Goal: Entertainment & Leisure: Consume media (video, audio)

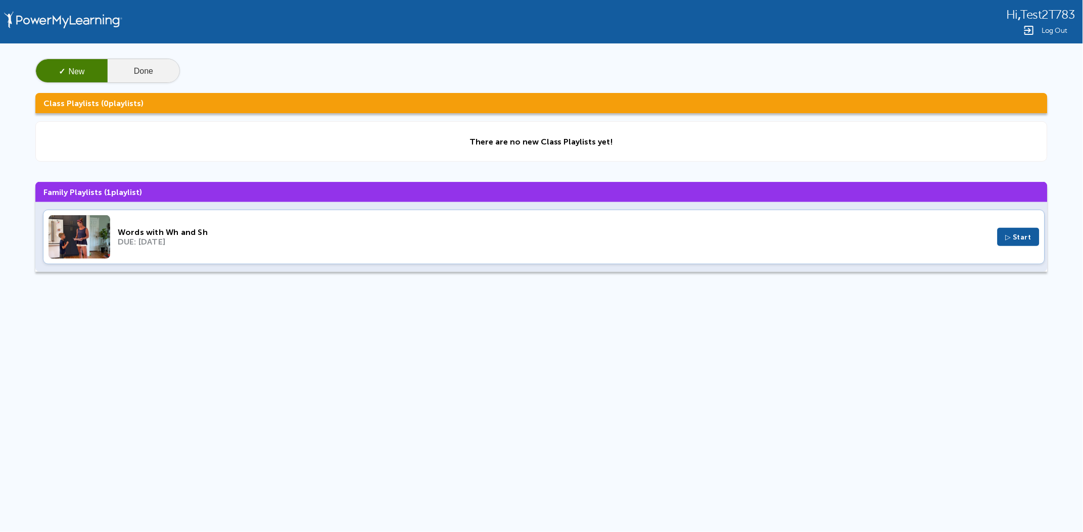
click at [132, 71] on button "Done" at bounding box center [144, 71] width 72 height 24
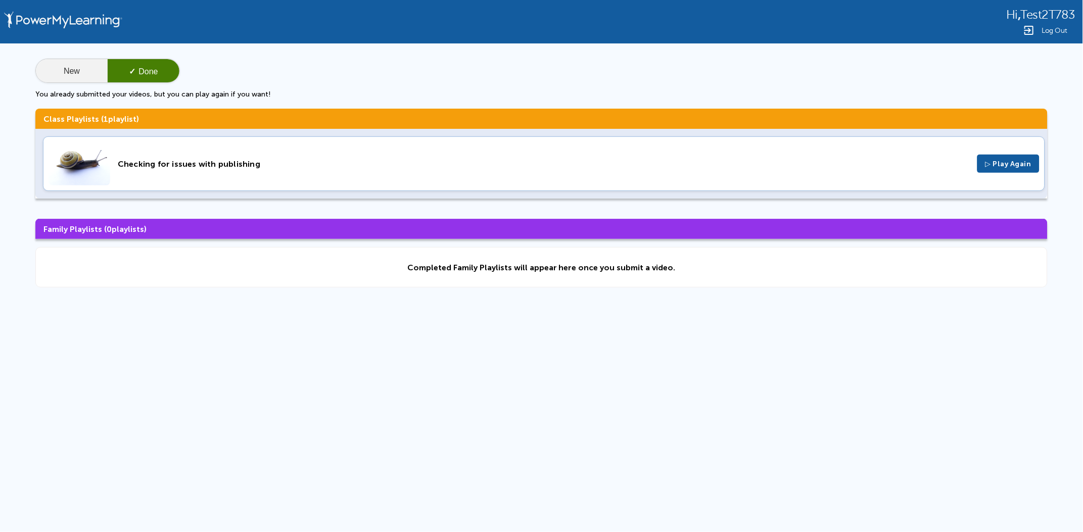
click at [75, 74] on button "New" at bounding box center [72, 71] width 72 height 24
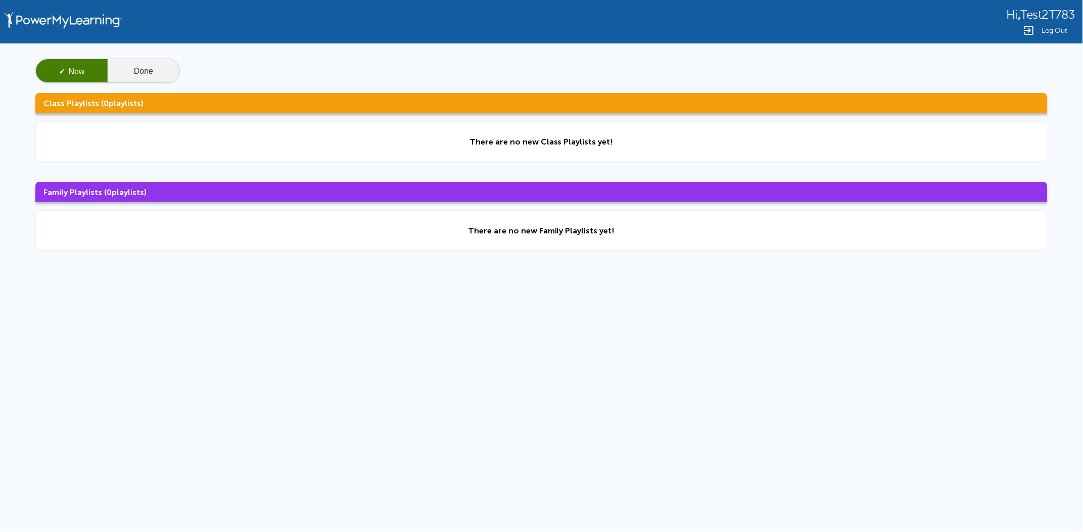
click at [139, 71] on button "Done" at bounding box center [144, 71] width 72 height 24
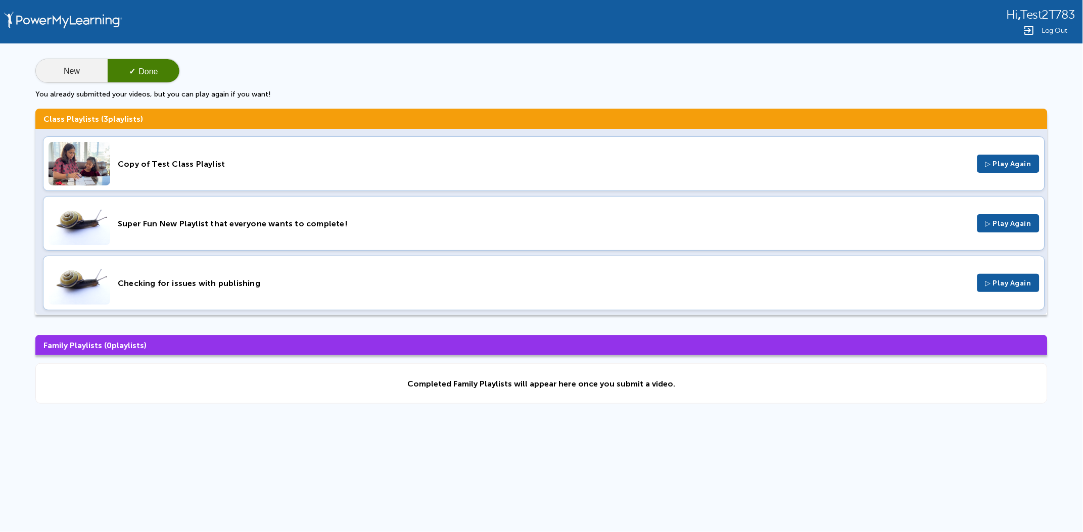
click at [80, 64] on button "New" at bounding box center [72, 71] width 72 height 24
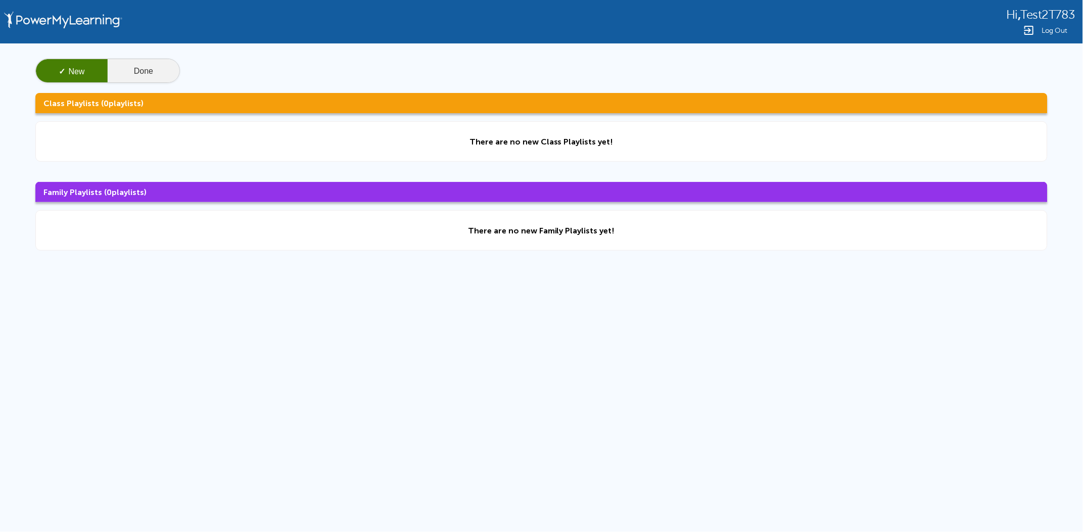
click at [167, 74] on button "Done" at bounding box center [144, 71] width 72 height 24
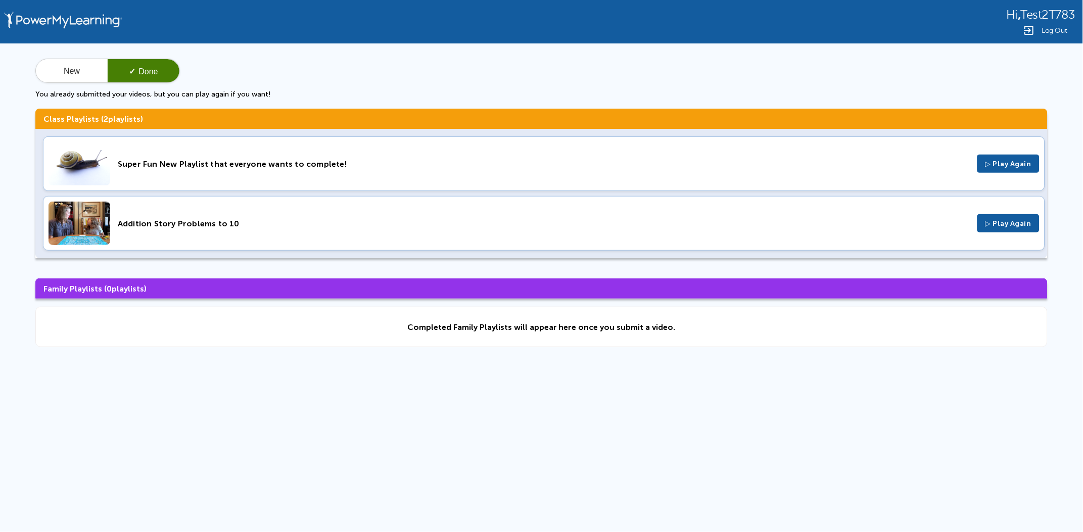
click at [241, 156] on div "Super Fun New Playlist that everyone wants to complete! ▷ Play Again" at bounding box center [544, 163] width 1002 height 55
click at [325, 213] on div "Addition Story Problems to 10 ▷ Play Again" at bounding box center [544, 223] width 1002 height 55
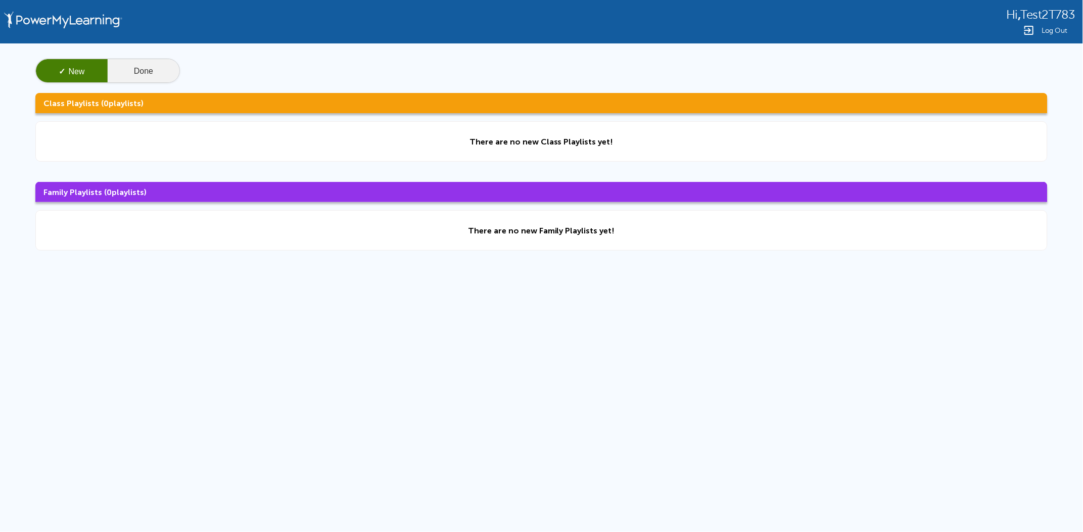
click at [130, 62] on button "Done" at bounding box center [144, 71] width 72 height 24
click at [130, 75] on button "Done" at bounding box center [144, 71] width 72 height 24
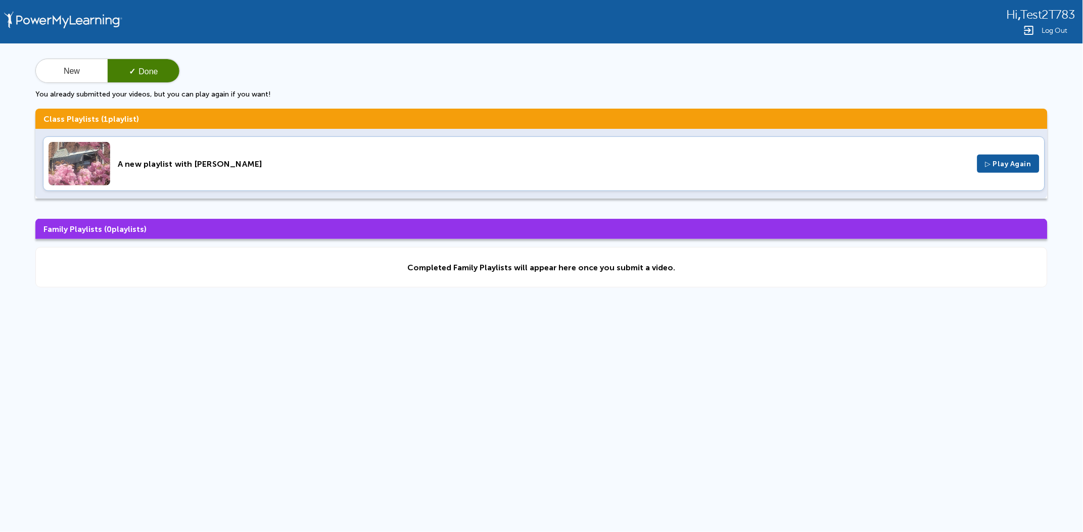
click at [164, 160] on div "A new playlist with Jillian" at bounding box center [544, 164] width 852 height 10
click at [443, 158] on div "A new playlist with Jillian ▷ Play Again" at bounding box center [544, 163] width 1002 height 55
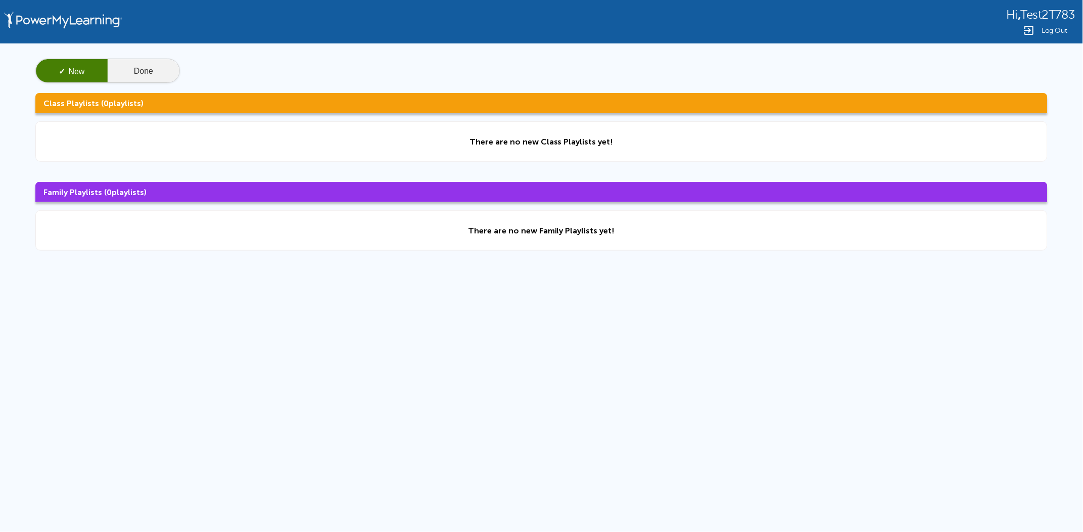
click at [133, 78] on button "Done" at bounding box center [144, 71] width 72 height 24
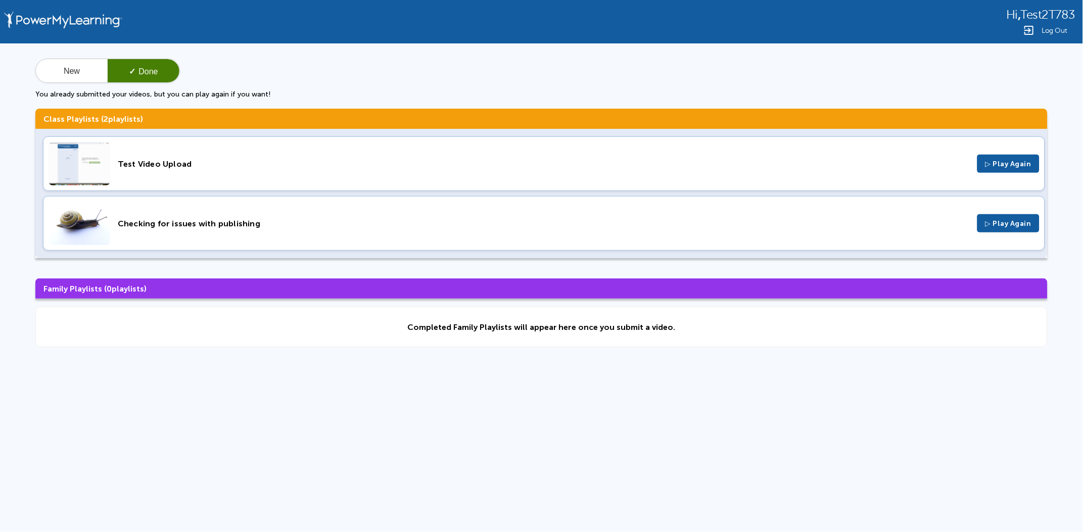
click at [177, 169] on div "Test Video Upload ▷ Play Again" at bounding box center [544, 163] width 1002 height 55
click at [269, 229] on div "Checking for issues with publishing ▷ Play Again" at bounding box center [544, 223] width 1002 height 55
click at [49, 68] on button "New" at bounding box center [72, 71] width 72 height 24
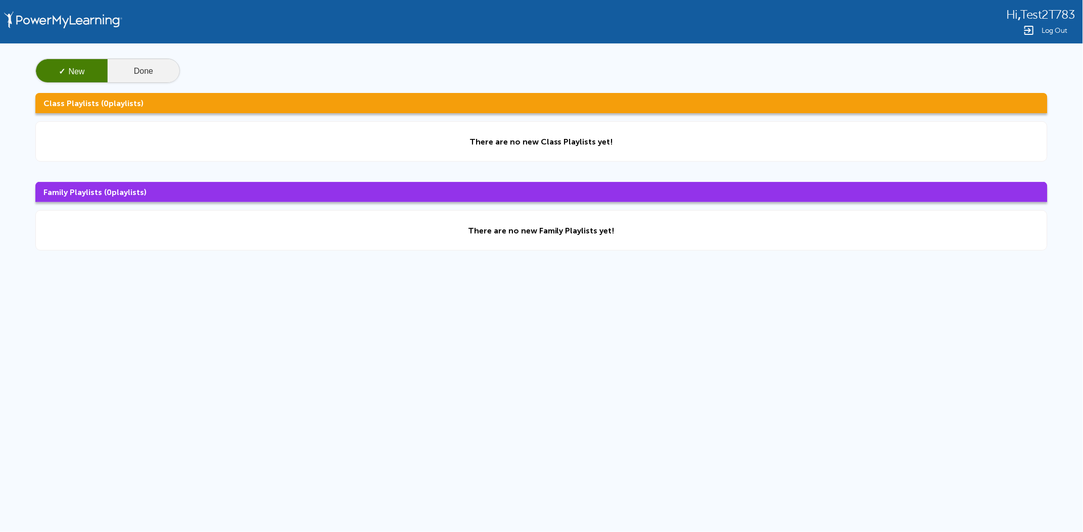
click at [168, 75] on button "Done" at bounding box center [144, 71] width 72 height 24
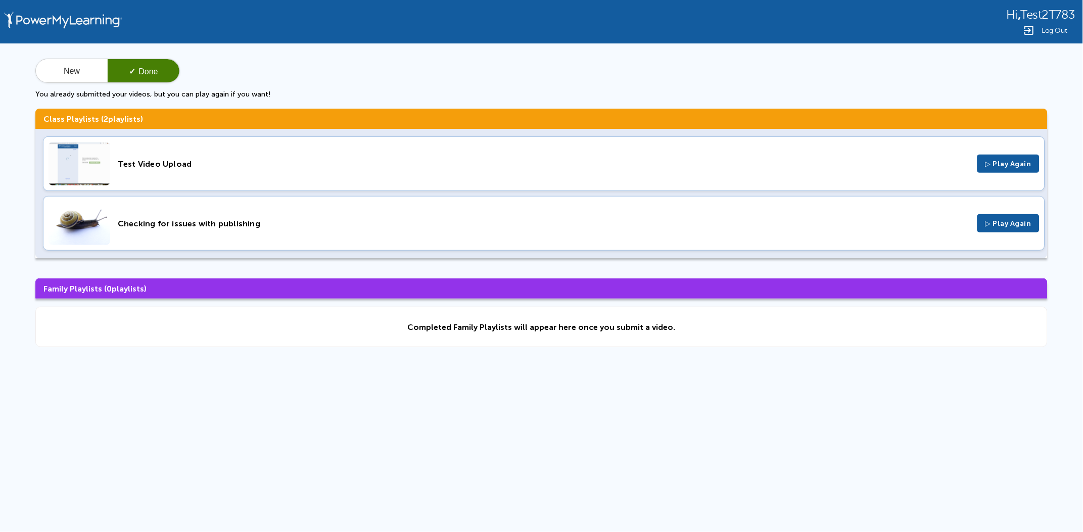
drag, startPoint x: 263, startPoint y: 224, endPoint x: 144, endPoint y: 227, distance: 119.3
click at [144, 227] on div "Checking for issues with publishing" at bounding box center [544, 224] width 852 height 10
drag, startPoint x: 115, startPoint y: 223, endPoint x: 282, endPoint y: 219, distance: 166.8
click at [282, 219] on div "Checking for issues with publishing ▷ Play Again" at bounding box center [544, 223] width 1002 height 55
drag, startPoint x: 119, startPoint y: 158, endPoint x: 84, endPoint y: 158, distance: 34.4
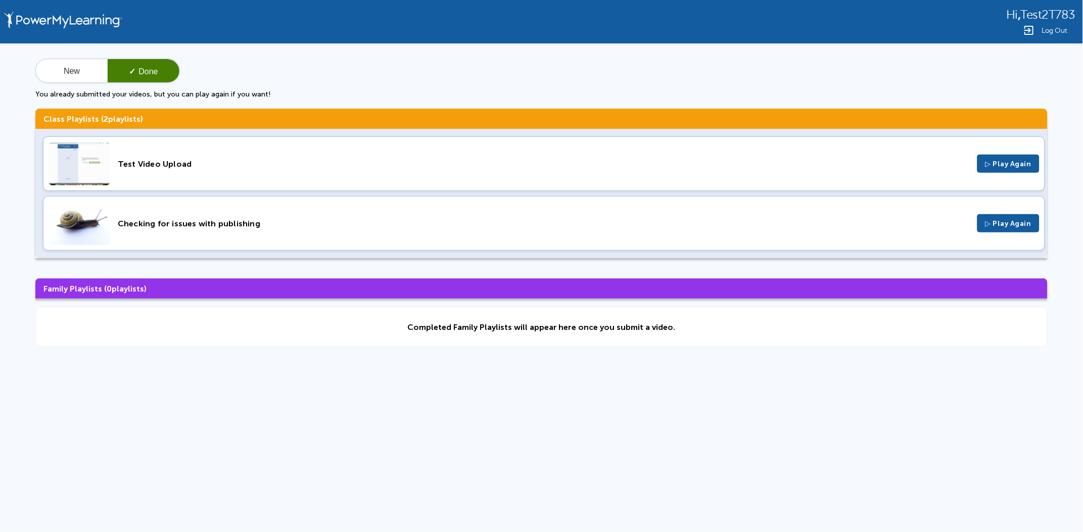
click at [84, 158] on div "Test Video Upload ▷ Play Again" at bounding box center [544, 163] width 1002 height 55
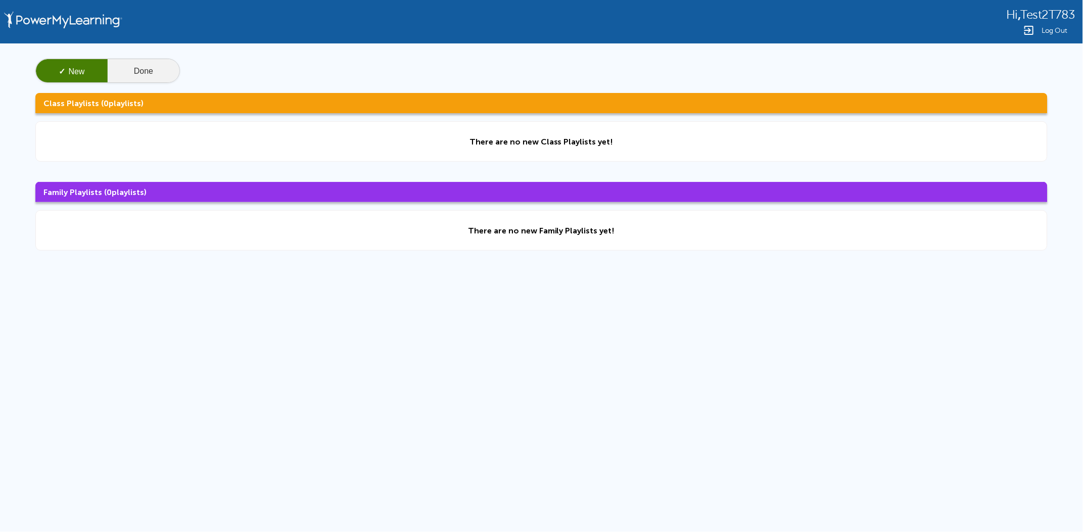
click at [119, 62] on button "Done" at bounding box center [144, 71] width 72 height 24
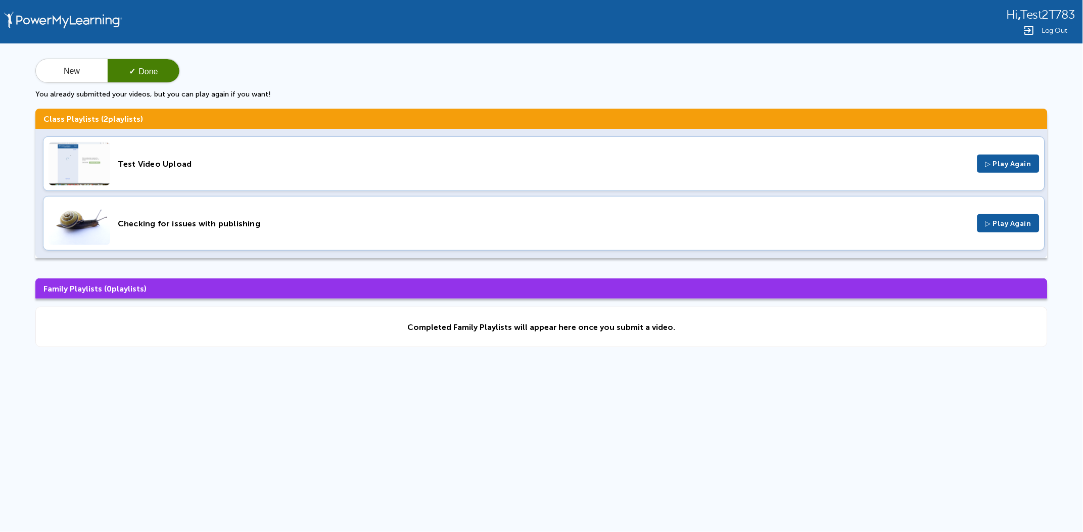
drag, startPoint x: 317, startPoint y: 226, endPoint x: 117, endPoint y: 227, distance: 199.7
click at [118, 227] on div "Checking for issues with publishing" at bounding box center [544, 224] width 852 height 10
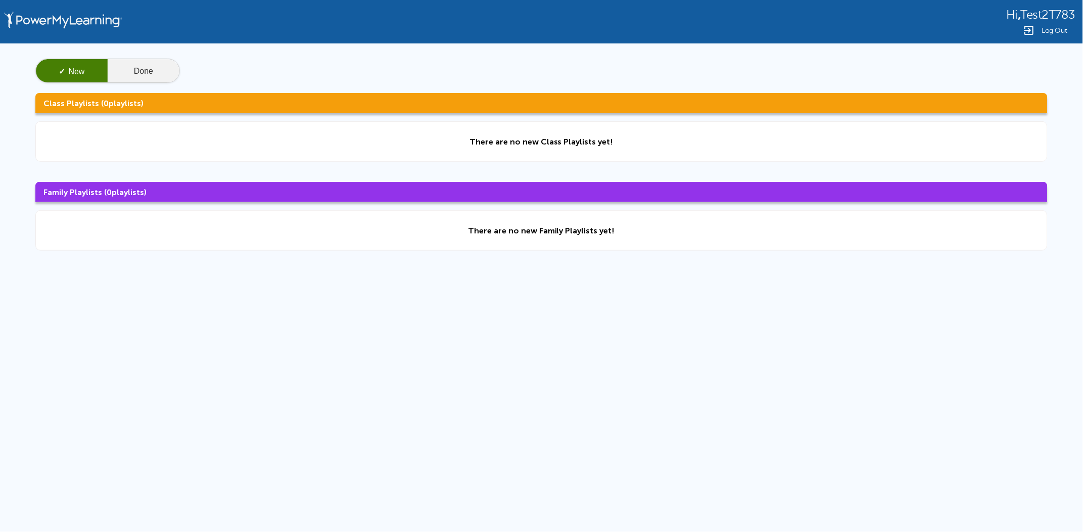
click at [156, 76] on button "Done" at bounding box center [144, 71] width 72 height 24
click at [147, 86] on div "✓ New Done Class Playlists ( 0 playlists) There are no new Class Playlists yet!…" at bounding box center [541, 154] width 1083 height 222
click at [147, 81] on button "Done" at bounding box center [144, 71] width 72 height 24
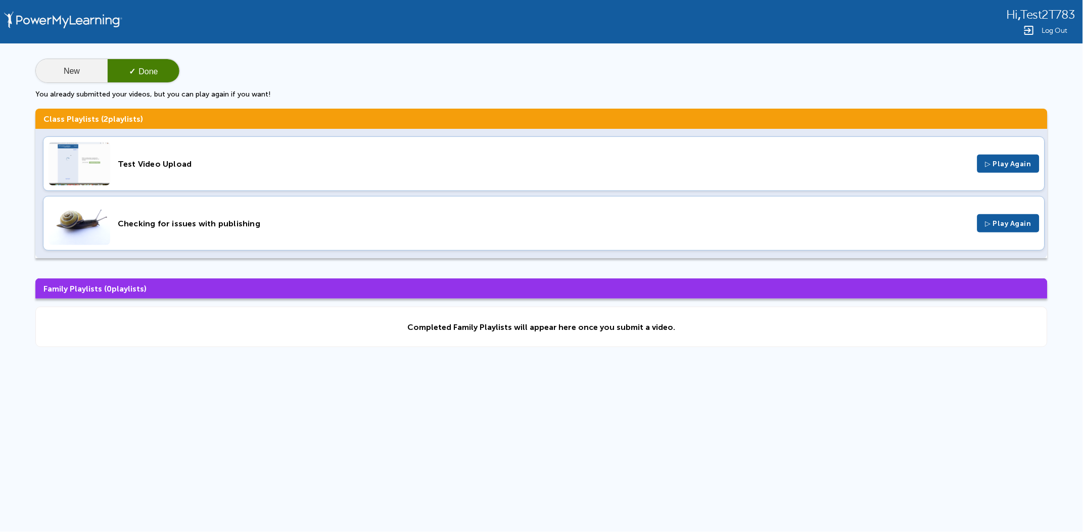
click at [84, 71] on button "New" at bounding box center [72, 71] width 72 height 24
